Goal: Information Seeking & Learning: Learn about a topic

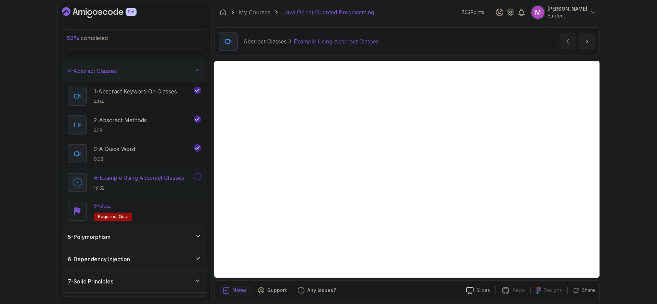
scroll to position [85, 0]
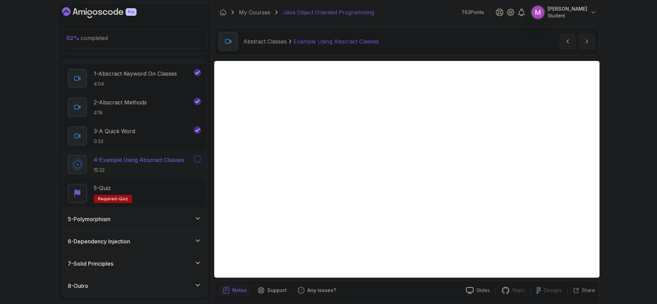
click at [154, 264] on div "7 - Solid Principles" at bounding box center [134, 263] width 133 height 8
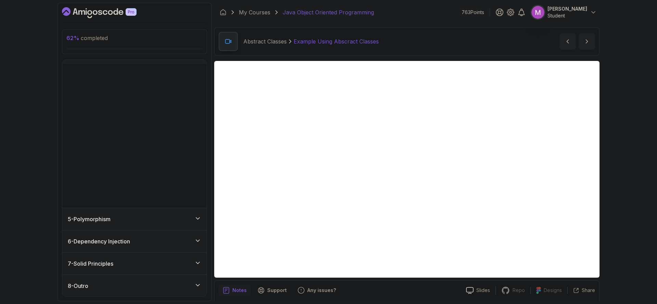
scroll to position [0, 0]
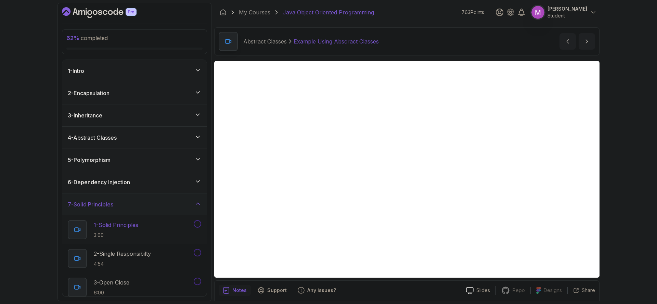
click at [134, 229] on h2 "1 - Solid Principles 3:00" at bounding box center [116, 230] width 44 height 18
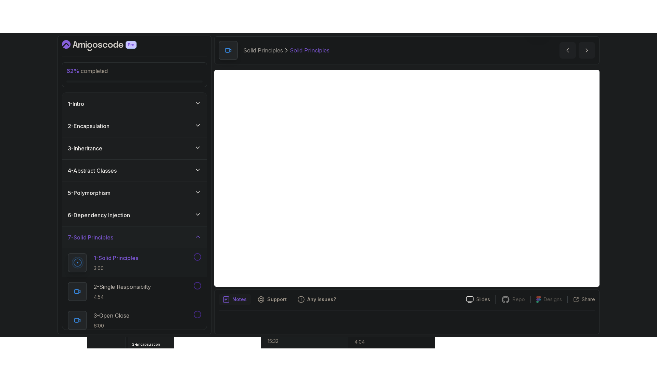
scroll to position [24, 0]
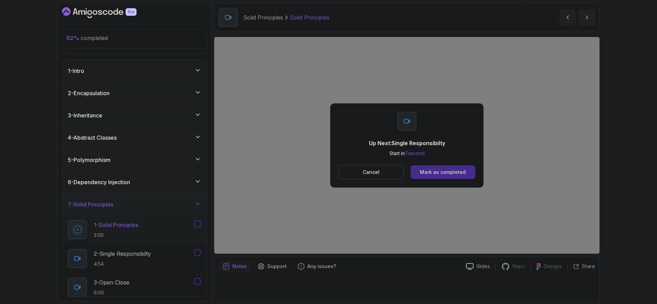
click at [472, 173] on button "Mark as completed" at bounding box center [443, 172] width 65 height 14
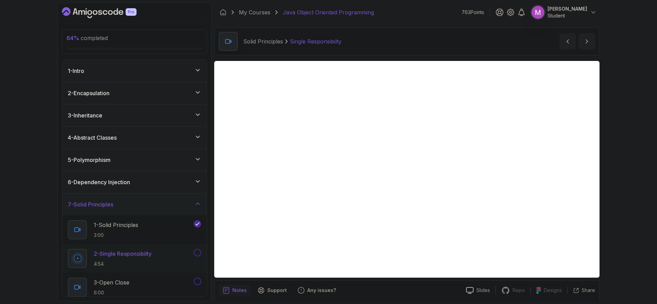
click at [647, 142] on div "64 % completed 1 - Intro 2 - Encapsulation 3 - Inheritance 4 - Abstract Classes…" at bounding box center [328, 152] width 657 height 304
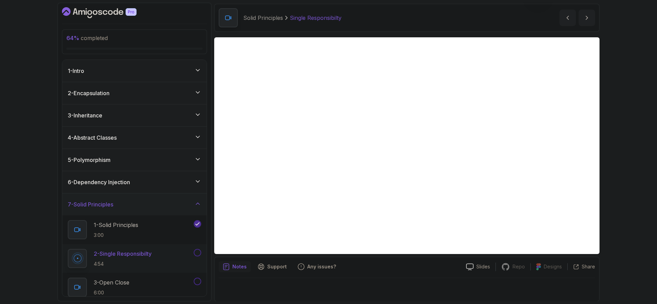
scroll to position [24, 0]
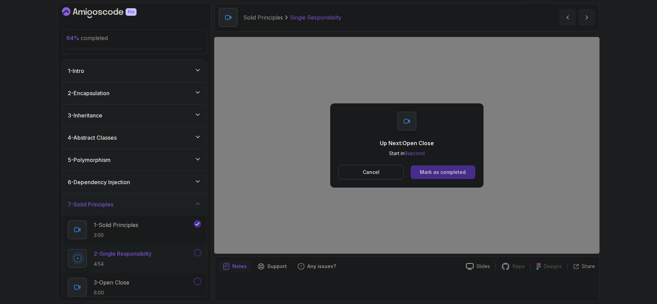
click at [456, 174] on div "Mark as completed" at bounding box center [443, 172] width 46 height 7
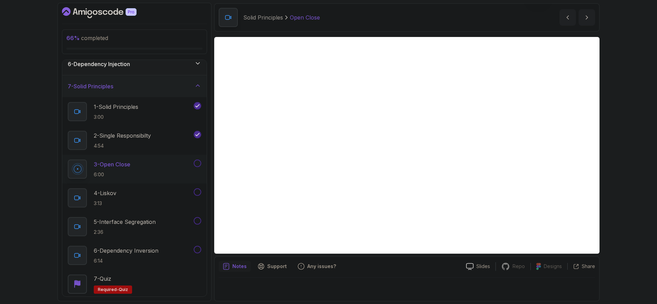
scroll to position [24, 0]
click at [197, 164] on button at bounding box center [198, 163] width 8 height 8
click at [162, 194] on div "4 - Liskov 3:13" at bounding box center [130, 197] width 125 height 19
